Goal: Book appointment/travel/reservation

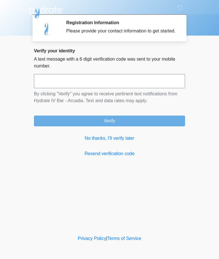
click at [120, 142] on link "No thanks, I'll verify later" at bounding box center [109, 138] width 151 height 7
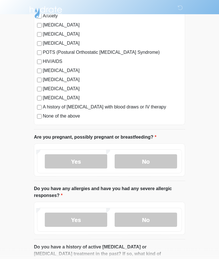
scroll to position [129, 0]
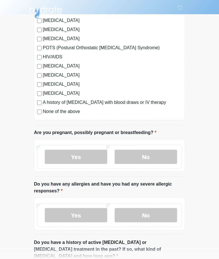
click at [148, 159] on label "No" at bounding box center [145, 157] width 62 height 14
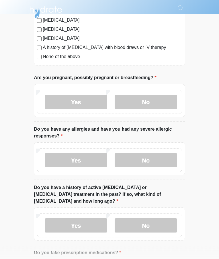
click at [149, 157] on label "No" at bounding box center [145, 160] width 62 height 14
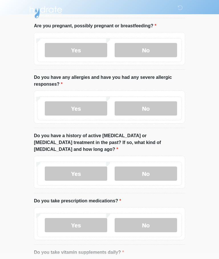
click at [143, 167] on label "No" at bounding box center [145, 174] width 62 height 14
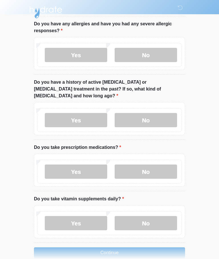
scroll to position [290, 0]
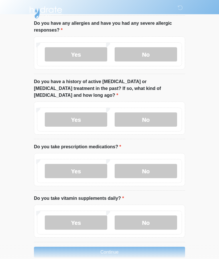
click at [145, 166] on label "No" at bounding box center [145, 171] width 62 height 14
click at [89, 216] on label "Yes" at bounding box center [76, 223] width 62 height 14
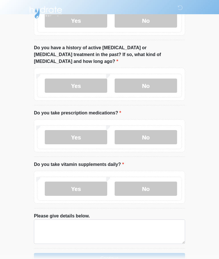
scroll to position [332, 0]
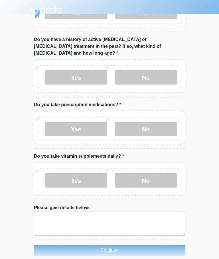
click at [144, 173] on label "No" at bounding box center [145, 180] width 62 height 14
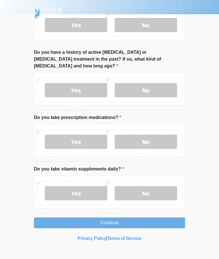
scroll to position [292, 0]
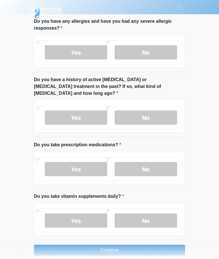
click at [134, 245] on button "Continue" at bounding box center [109, 250] width 151 height 11
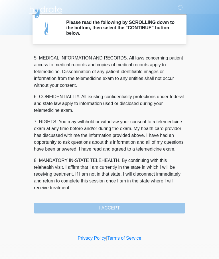
scroll to position [185, 0]
click at [120, 209] on button "I ACCEPT" at bounding box center [109, 208] width 151 height 11
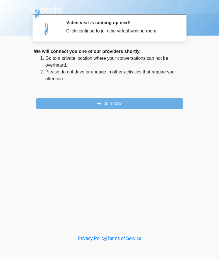
click at [126, 103] on button "Join now" at bounding box center [109, 103] width 146 height 11
